Goal: Task Accomplishment & Management: Manage account settings

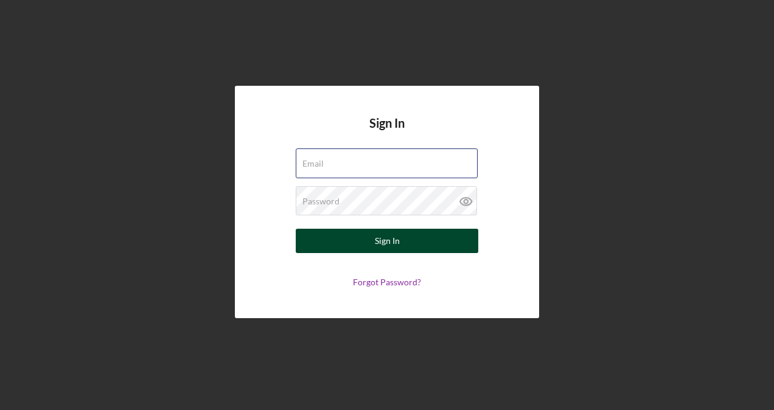
type input "[PERSON_NAME][EMAIL_ADDRESS][DOMAIN_NAME]"
click at [417, 241] on button "Sign In" at bounding box center [387, 241] width 183 height 24
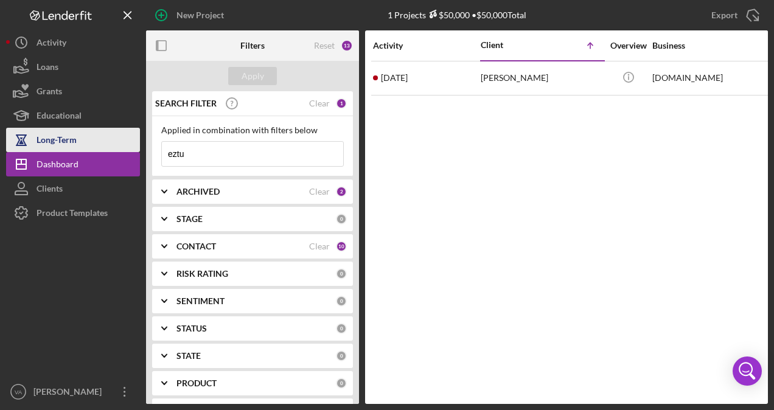
click at [66, 135] on div "Long-Term" at bounding box center [57, 141] width 40 height 27
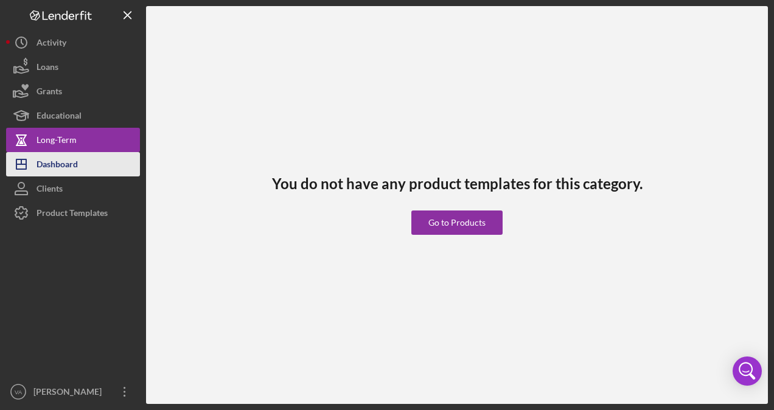
click at [68, 156] on div "Dashboard" at bounding box center [57, 165] width 41 height 27
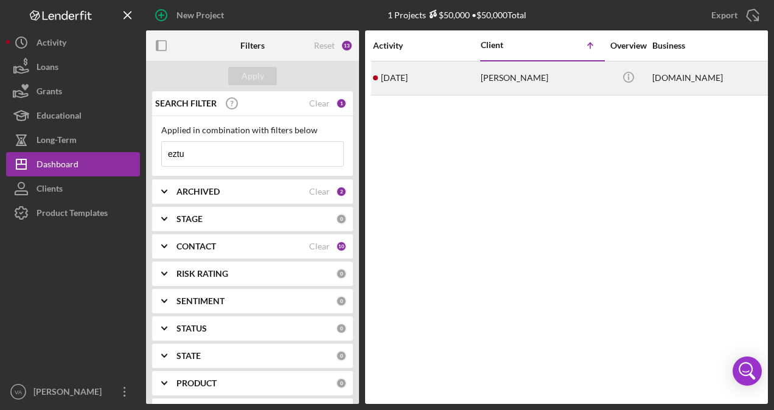
click at [551, 82] on div "[PERSON_NAME]" at bounding box center [542, 78] width 122 height 32
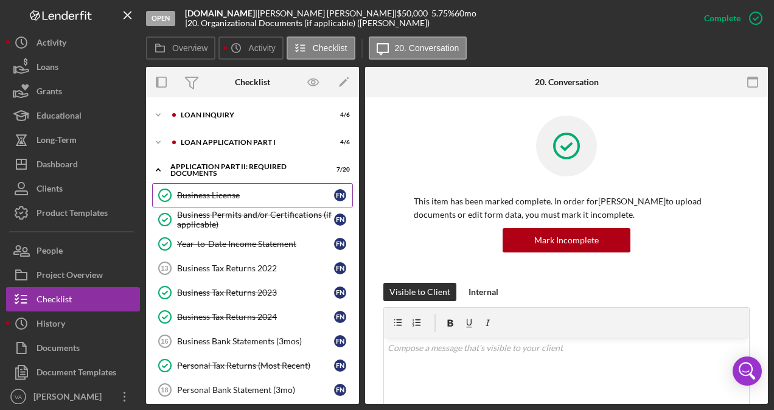
click at [211, 194] on div "Business License" at bounding box center [255, 195] width 157 height 10
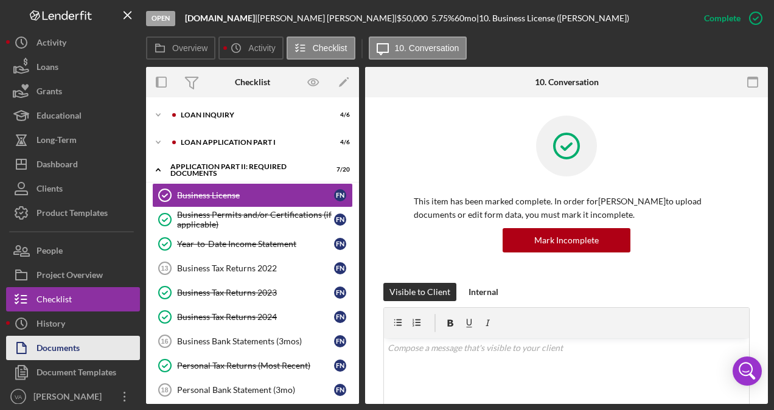
click at [71, 355] on div "Documents" at bounding box center [58, 349] width 43 height 27
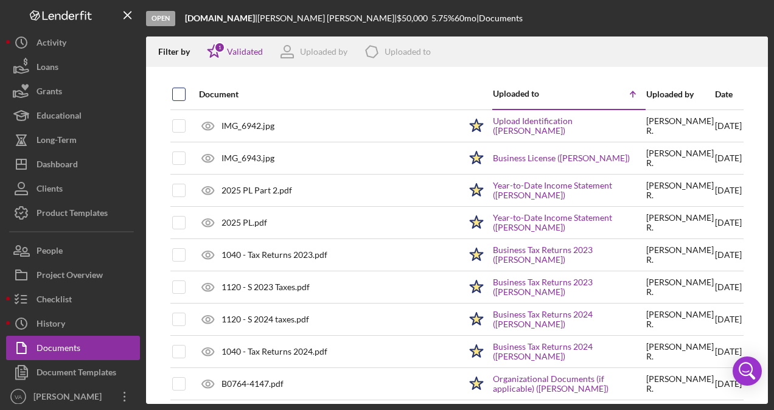
click at [179, 91] on input "checkbox" at bounding box center [179, 94] width 12 height 12
checkbox input "true"
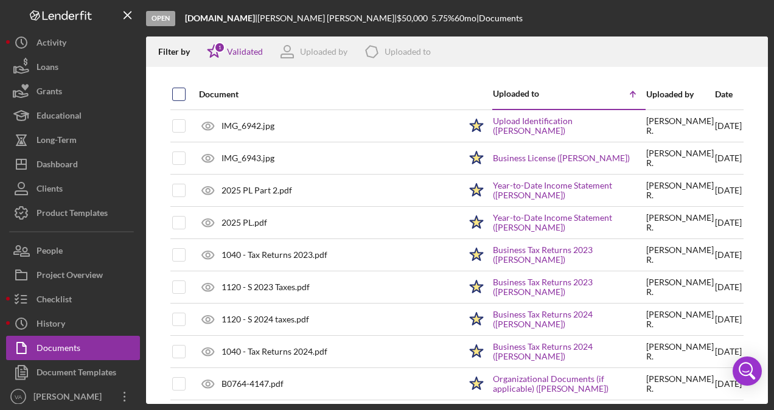
checkbox input "true"
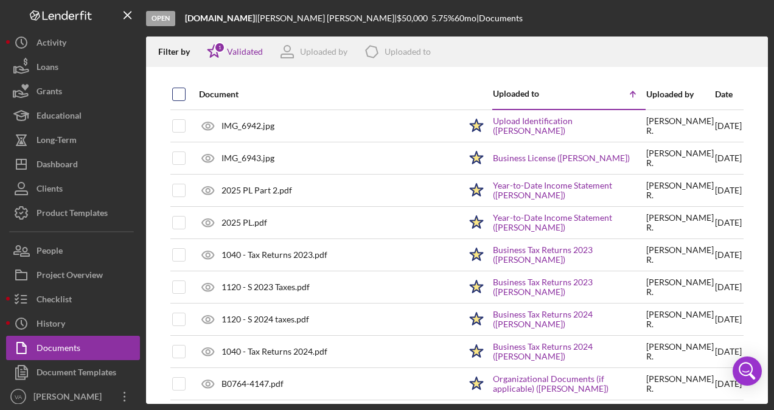
checkbox input "true"
click at [756, 53] on icon "button" at bounding box center [752, 49] width 10 height 7
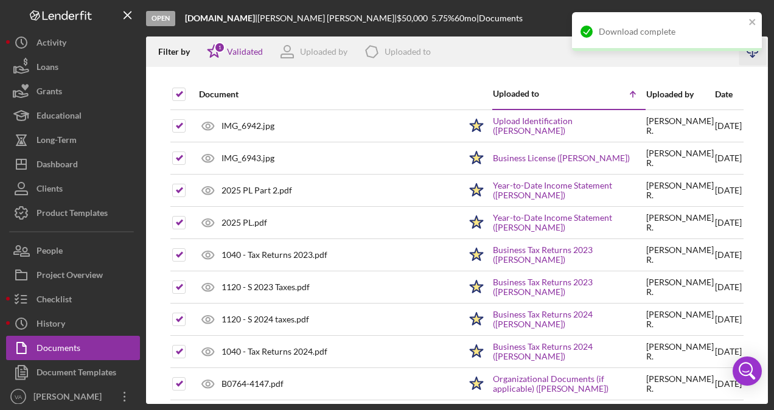
click at [452, 16] on div "Open [DOMAIN_NAME] | [PERSON_NAME] | $50,000 $50,000 5.75 % 60 mo | Documents" at bounding box center [457, 18] width 622 height 37
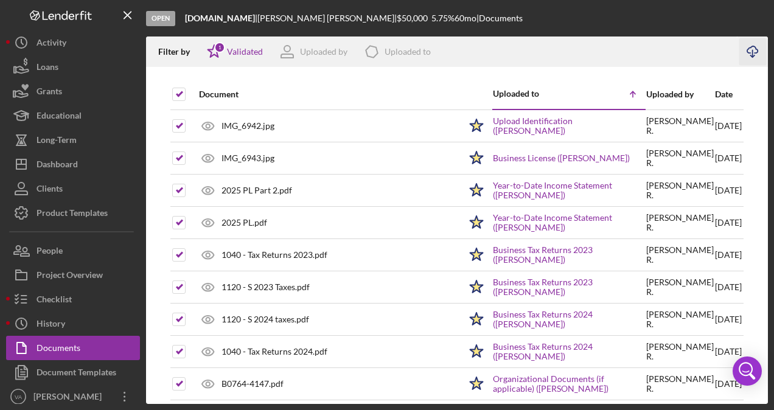
click at [750, 18] on div "Open [DOMAIN_NAME] | [PERSON_NAME] | $50,000 $50,000 5.75 % 60 mo | Documents" at bounding box center [457, 18] width 622 height 37
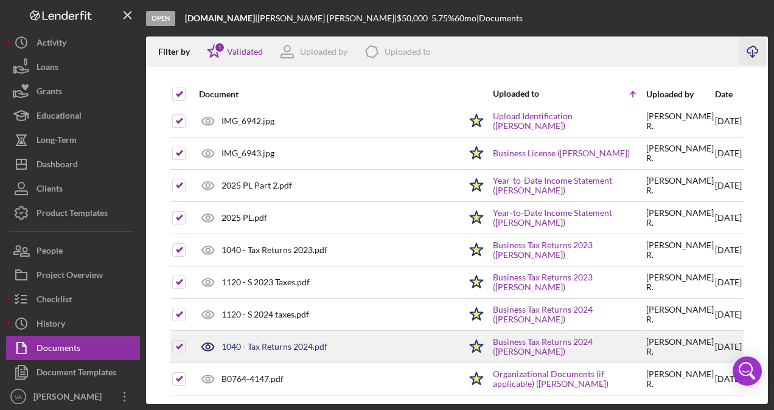
scroll to position [7, 0]
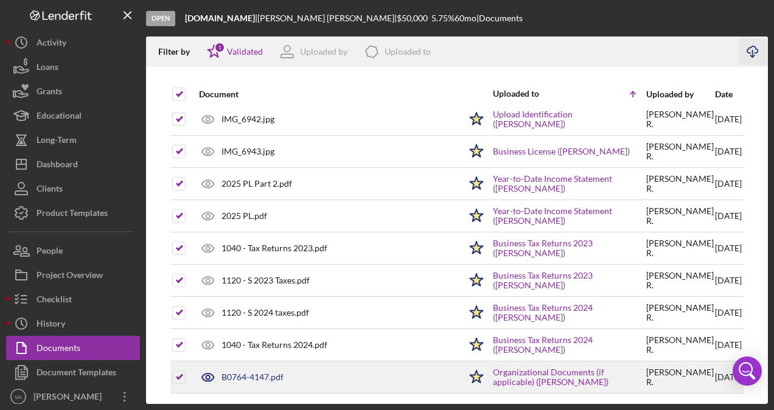
click at [327, 384] on div "B0764-4147.pdf" at bounding box center [326, 377] width 267 height 30
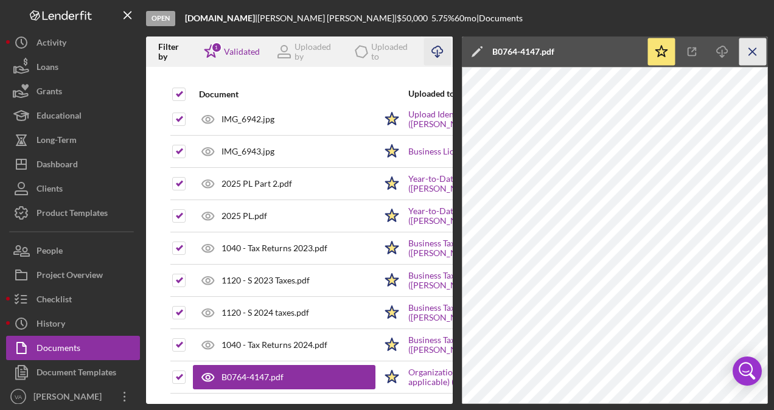
click at [758, 51] on icon "Icon/Menu Close" at bounding box center [752, 51] width 27 height 27
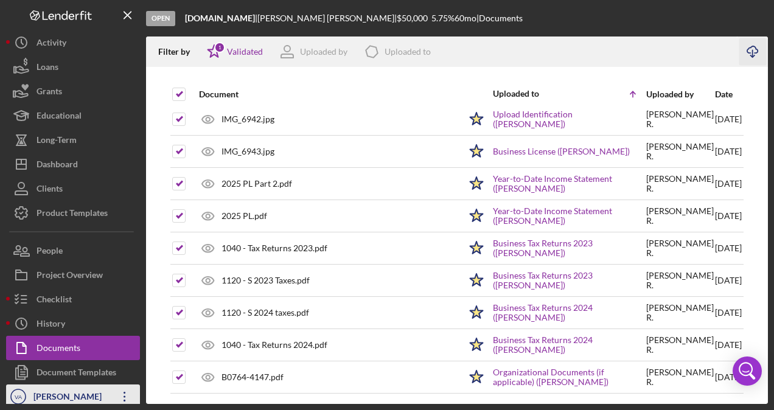
click at [80, 397] on div "[PERSON_NAME]" at bounding box center [69, 398] width 79 height 27
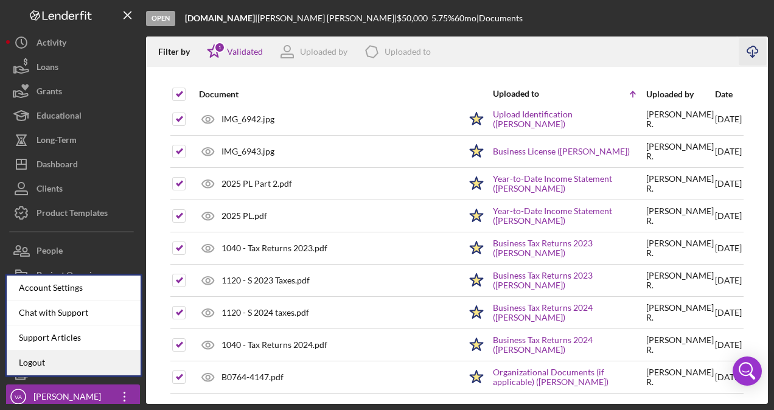
click at [80, 360] on link "Logout" at bounding box center [74, 363] width 134 height 25
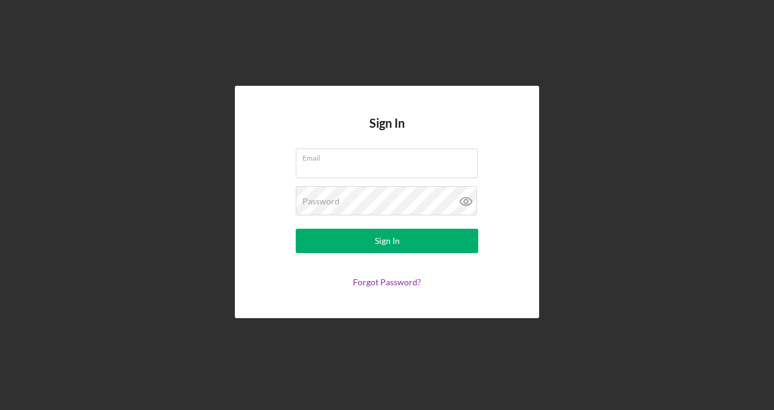
type input "[PERSON_NAME][EMAIL_ADDRESS][DOMAIN_NAME]"
